Goal: Task Accomplishment & Management: Use online tool/utility

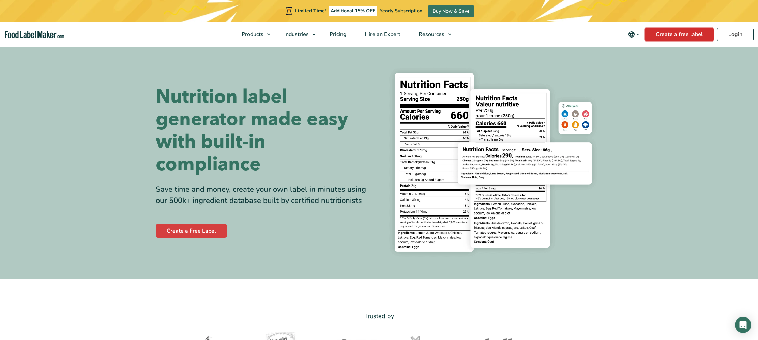
click at [687, 33] on link "Create a free label" at bounding box center [679, 35] width 69 height 14
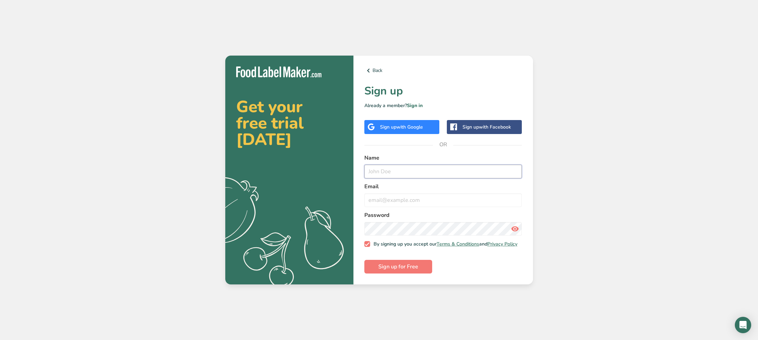
click at [395, 175] on input "text" at bounding box center [443, 172] width 158 height 14
type input "[PERSON_NAME]"
type input "[EMAIL_ADDRESS][DOMAIN_NAME]"
click at [383, 268] on span "Sign up for Free" at bounding box center [398, 266] width 40 height 8
click at [374, 65] on div "Back Sign up Already a member? Sign in Sign up with Google Sign up with Faceboo…" at bounding box center [443, 170] width 180 height 229
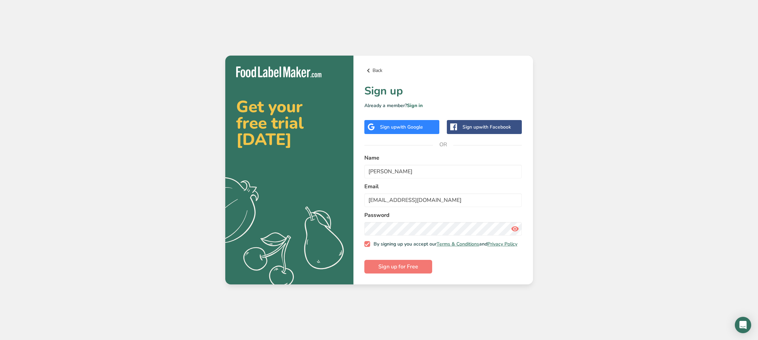
click at [375, 67] on link "Back" at bounding box center [443, 70] width 158 height 8
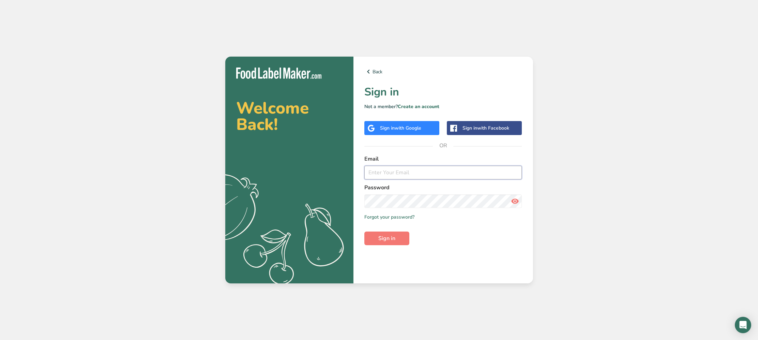
type input "[EMAIL_ADDRESS][DOMAIN_NAME]"
click at [513, 200] on icon at bounding box center [515, 201] width 8 height 12
click at [396, 241] on button "Sign in" at bounding box center [386, 238] width 45 height 14
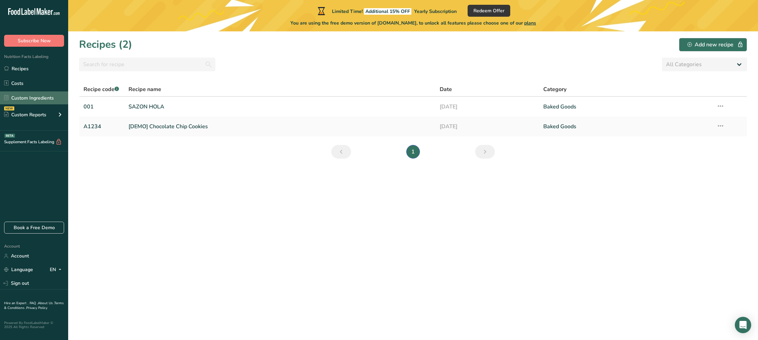
click at [36, 96] on link "Custom Ingredients" at bounding box center [34, 97] width 68 height 13
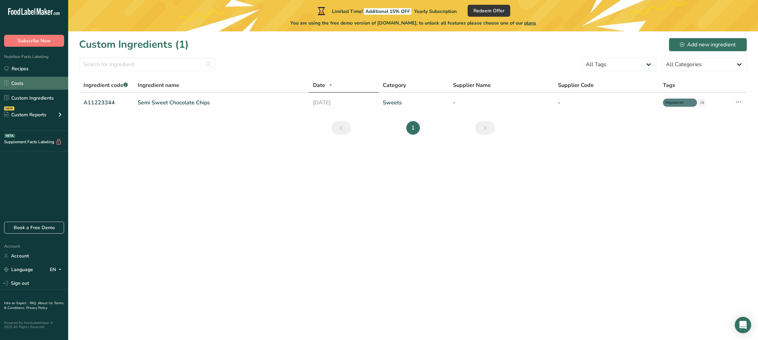
click at [21, 80] on link "Costs" at bounding box center [34, 83] width 68 height 13
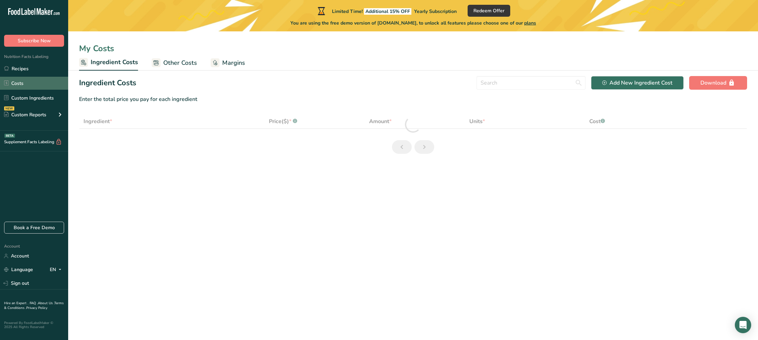
select select "1"
